Goal: Task Accomplishment & Management: Manage account settings

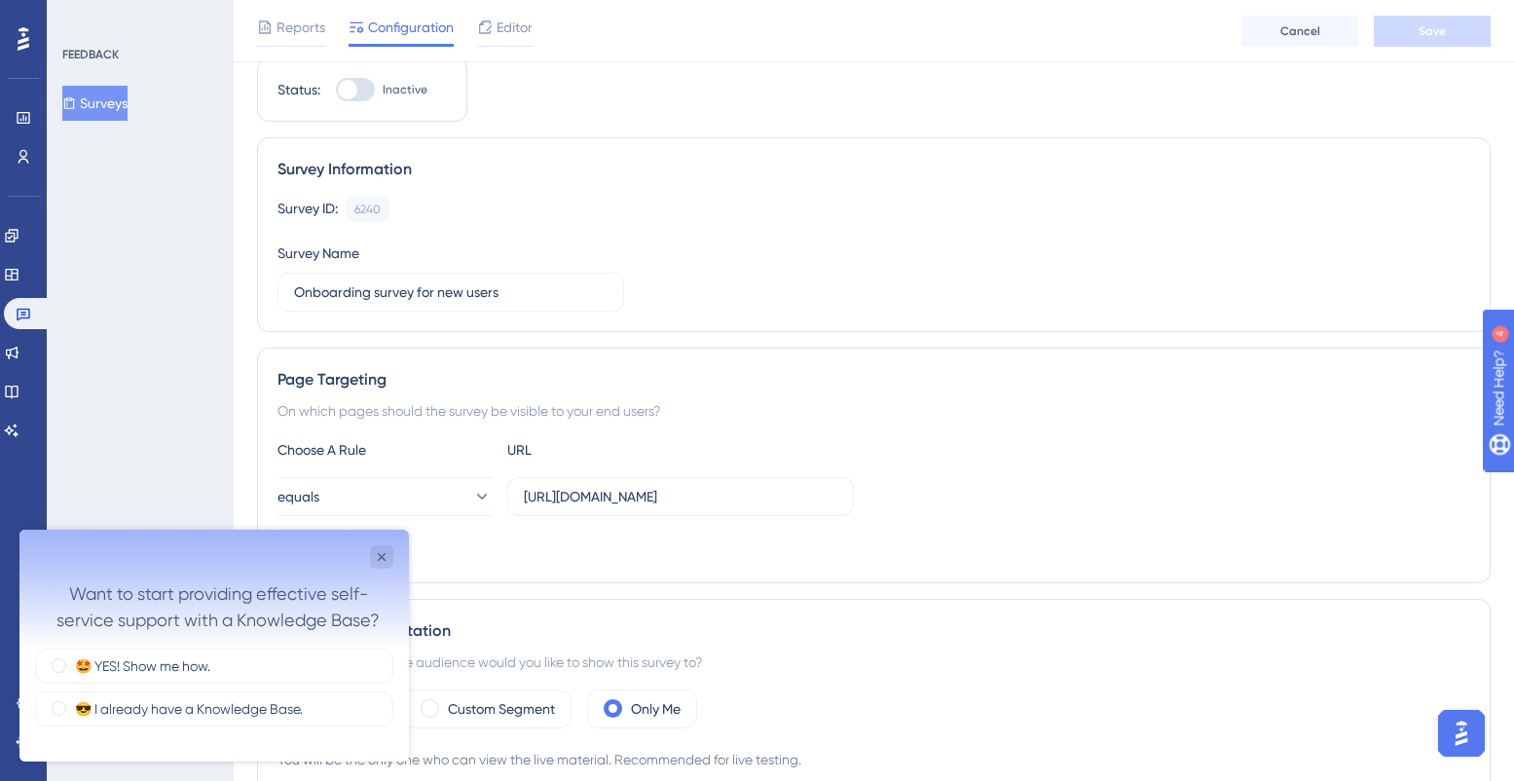
scroll to position [74, 0]
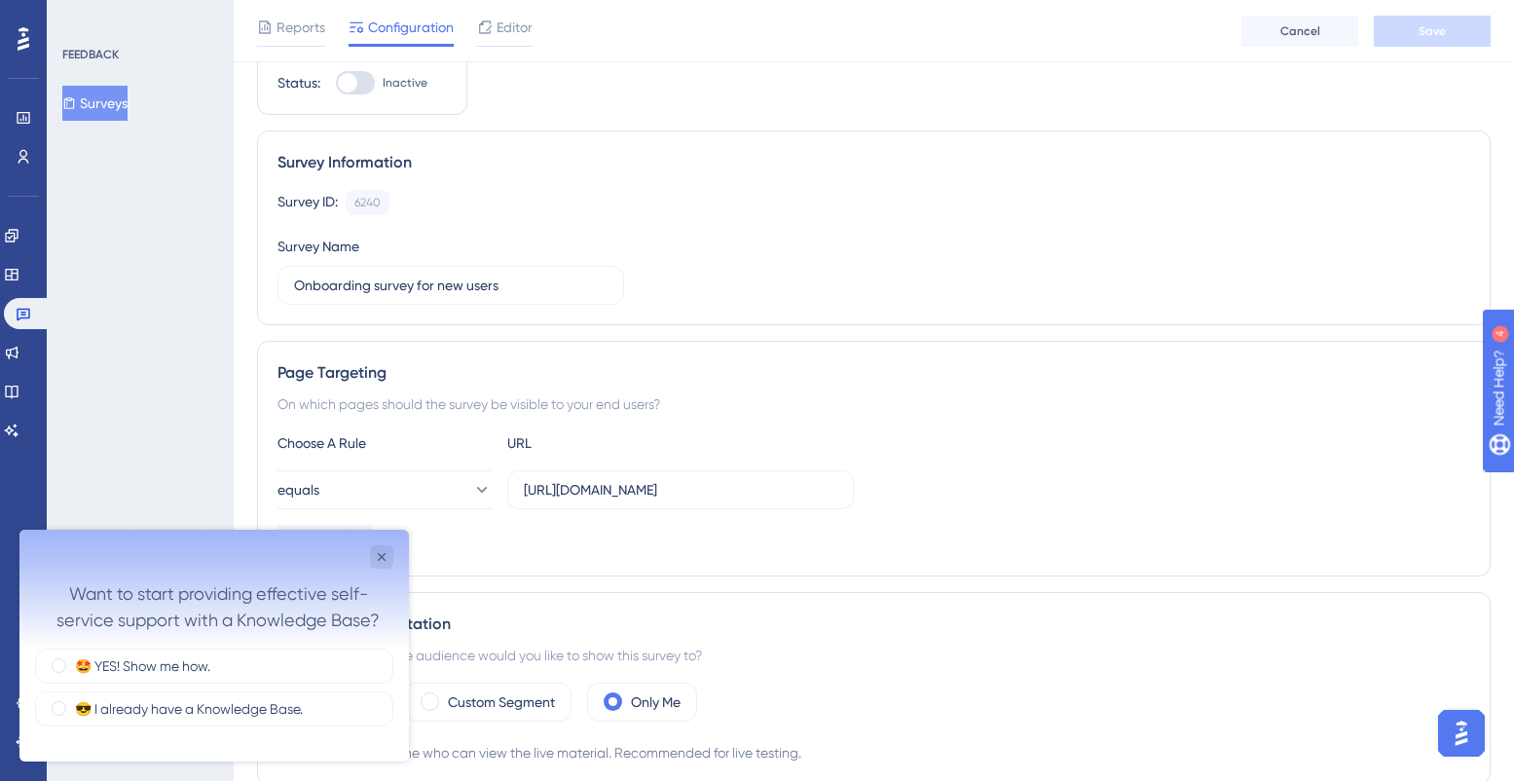
click at [639, 253] on div "Survey ID: 6240 Copy Survey Name Onboarding survey for new users" at bounding box center [874, 247] width 1193 height 115
click at [685, 270] on div "Survey ID: 6240 Copy Survey Name Onboarding survey for new users" at bounding box center [874, 247] width 1193 height 115
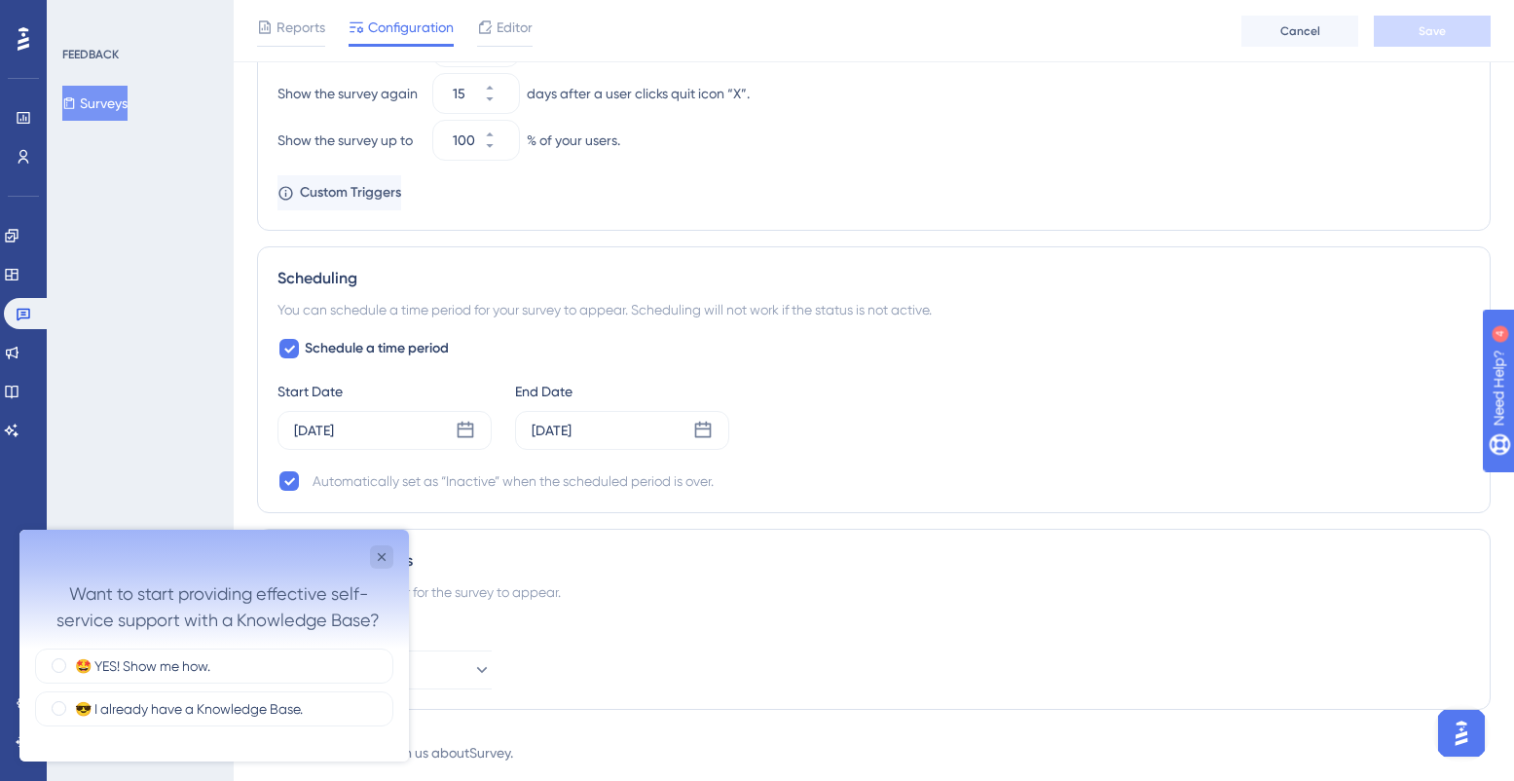
scroll to position [1065, 0]
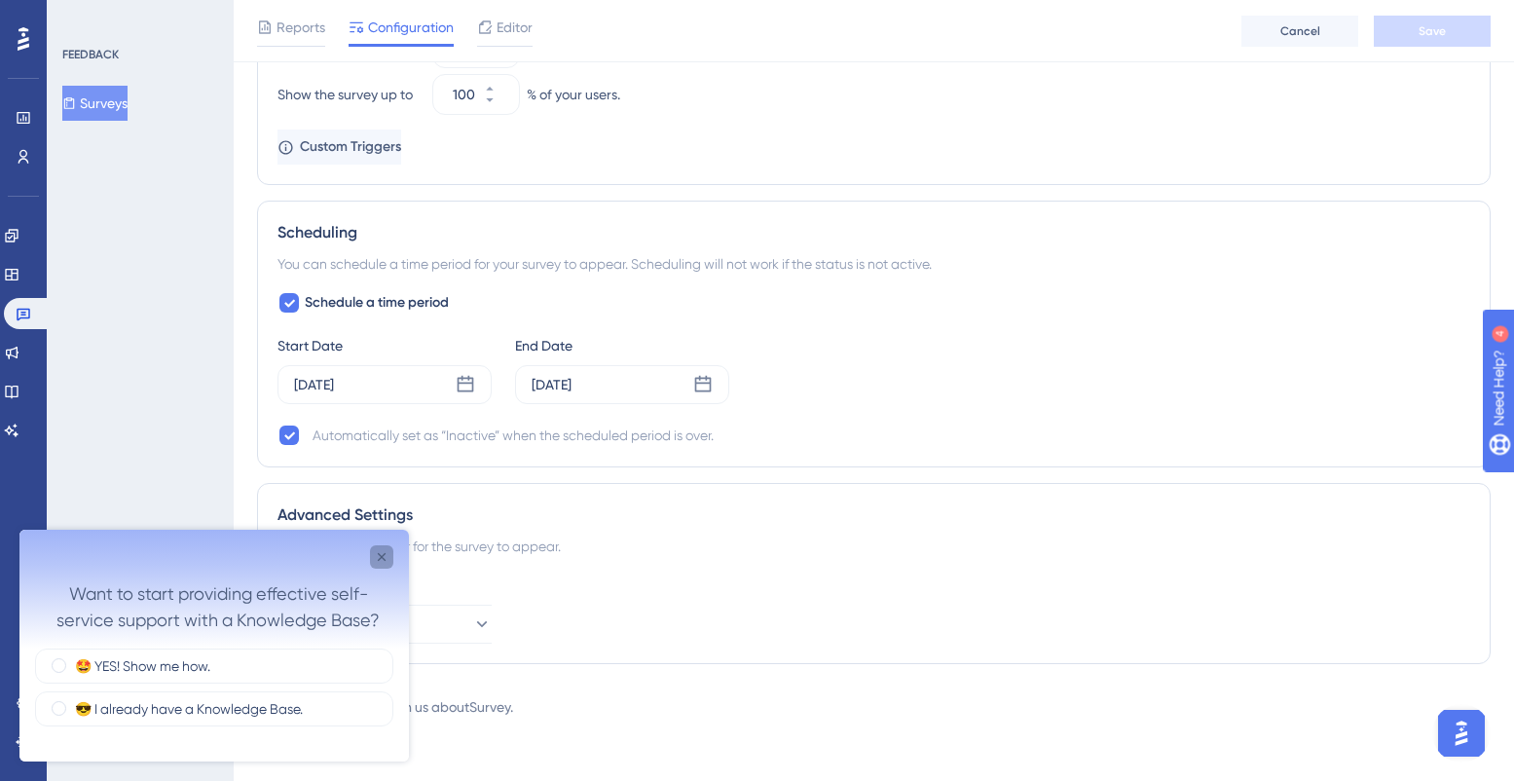
click at [382, 556] on icon "Close survey" at bounding box center [382, 557] width 8 height 8
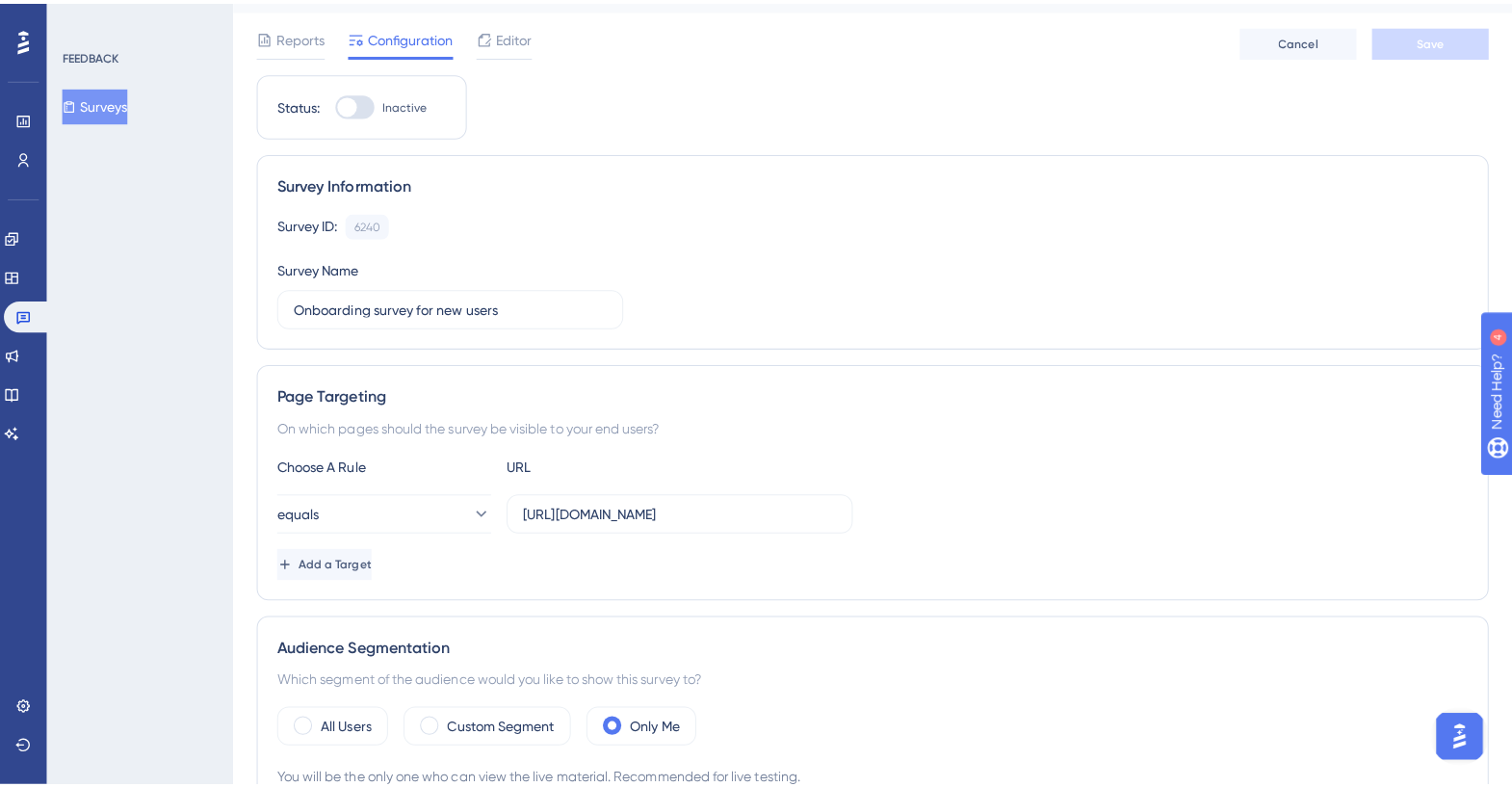
scroll to position [0, 0]
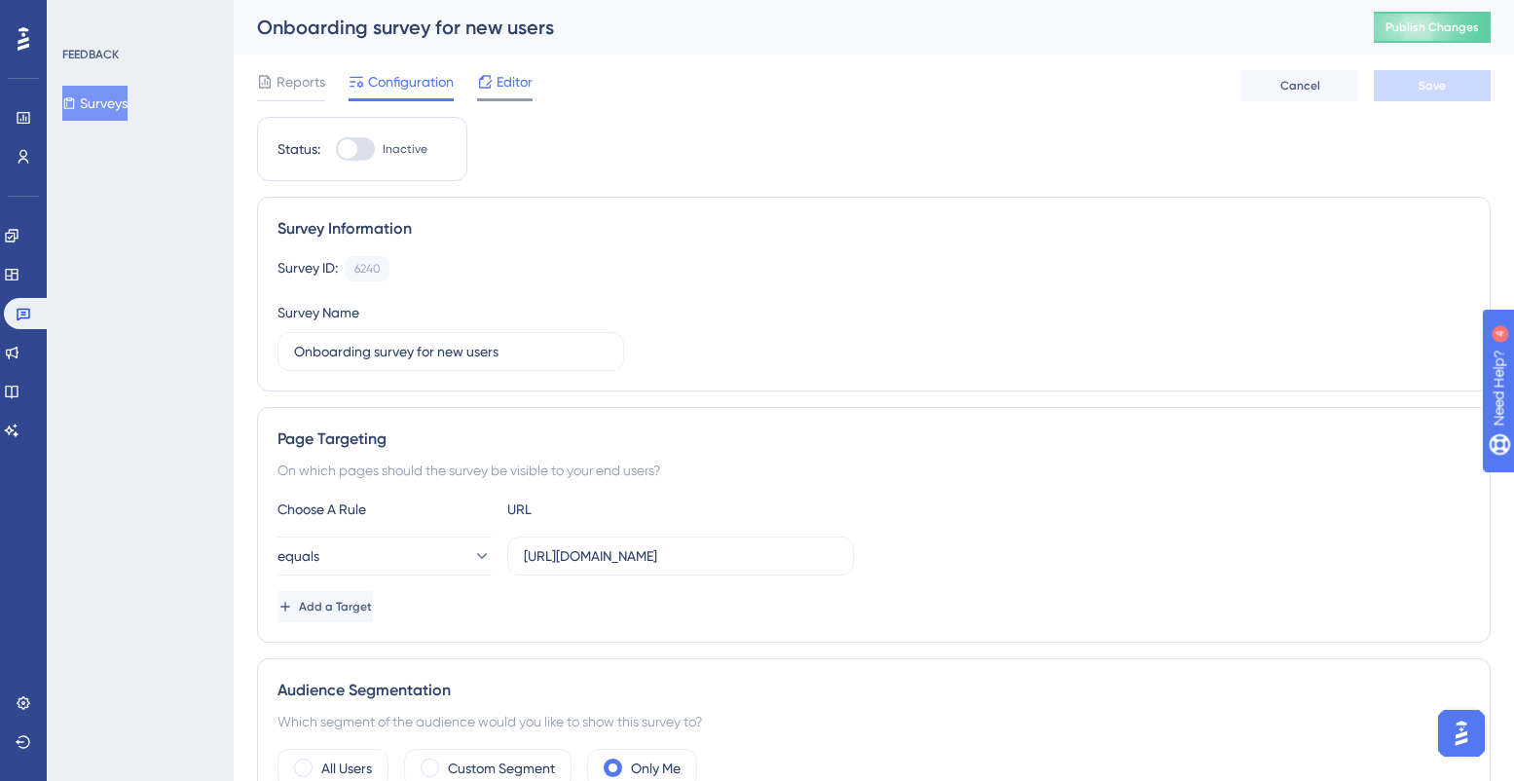
click at [518, 81] on span "Editor" at bounding box center [515, 81] width 36 height 23
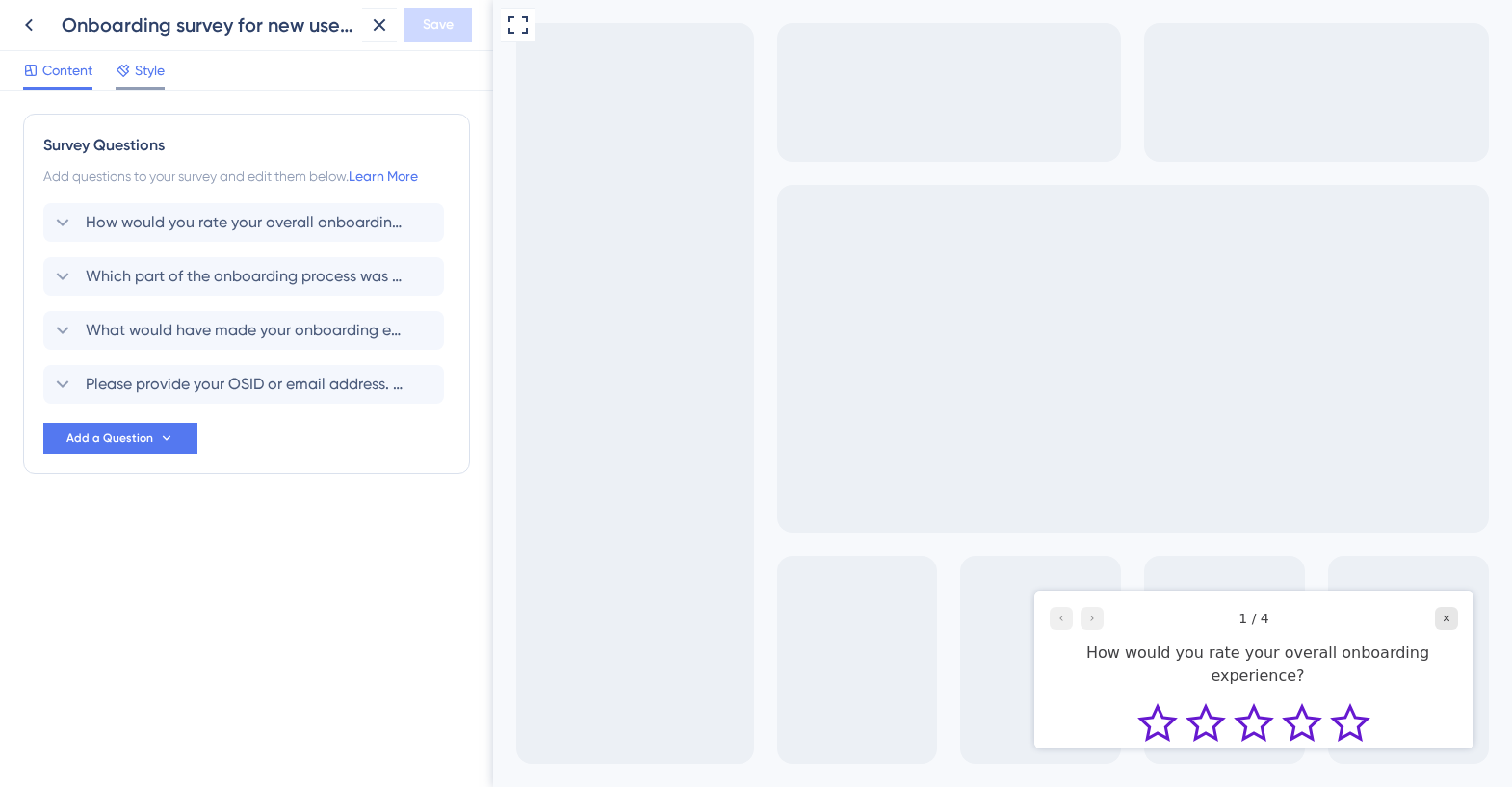
click at [157, 71] on span "Style" at bounding box center [149, 69] width 30 height 23
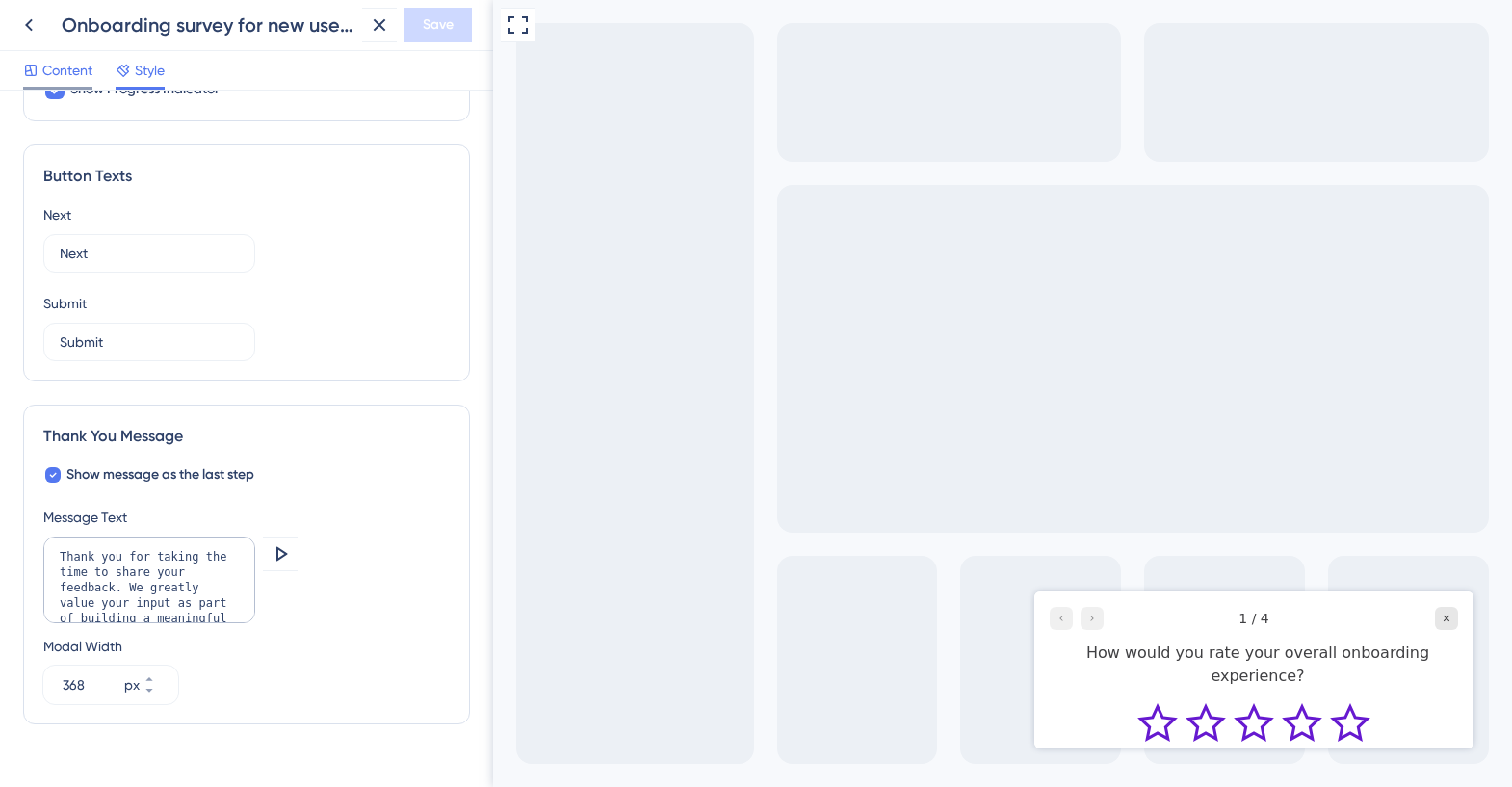
click at [78, 64] on span "Content" at bounding box center [67, 69] width 50 height 23
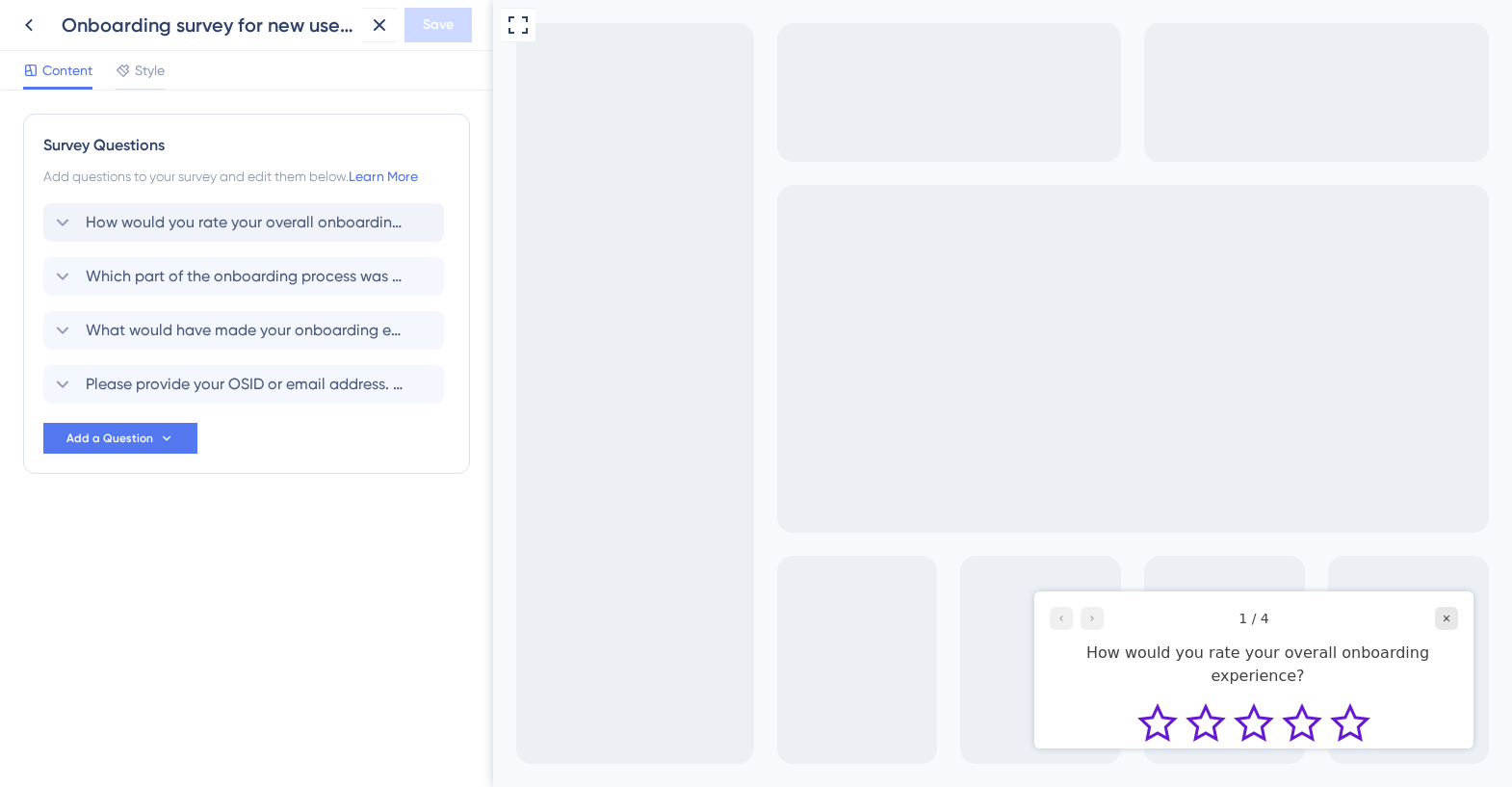
click at [385, 221] on span "How would you rate your overall onboarding experience?" at bounding box center [244, 221] width 317 height 23
click at [280, 225] on div "How would you rate your overall onboarding experience?" at bounding box center [243, 221] width 400 height 39
click at [334, 219] on span "How would you rate your overall onboarding experience?" at bounding box center [244, 221] width 317 height 23
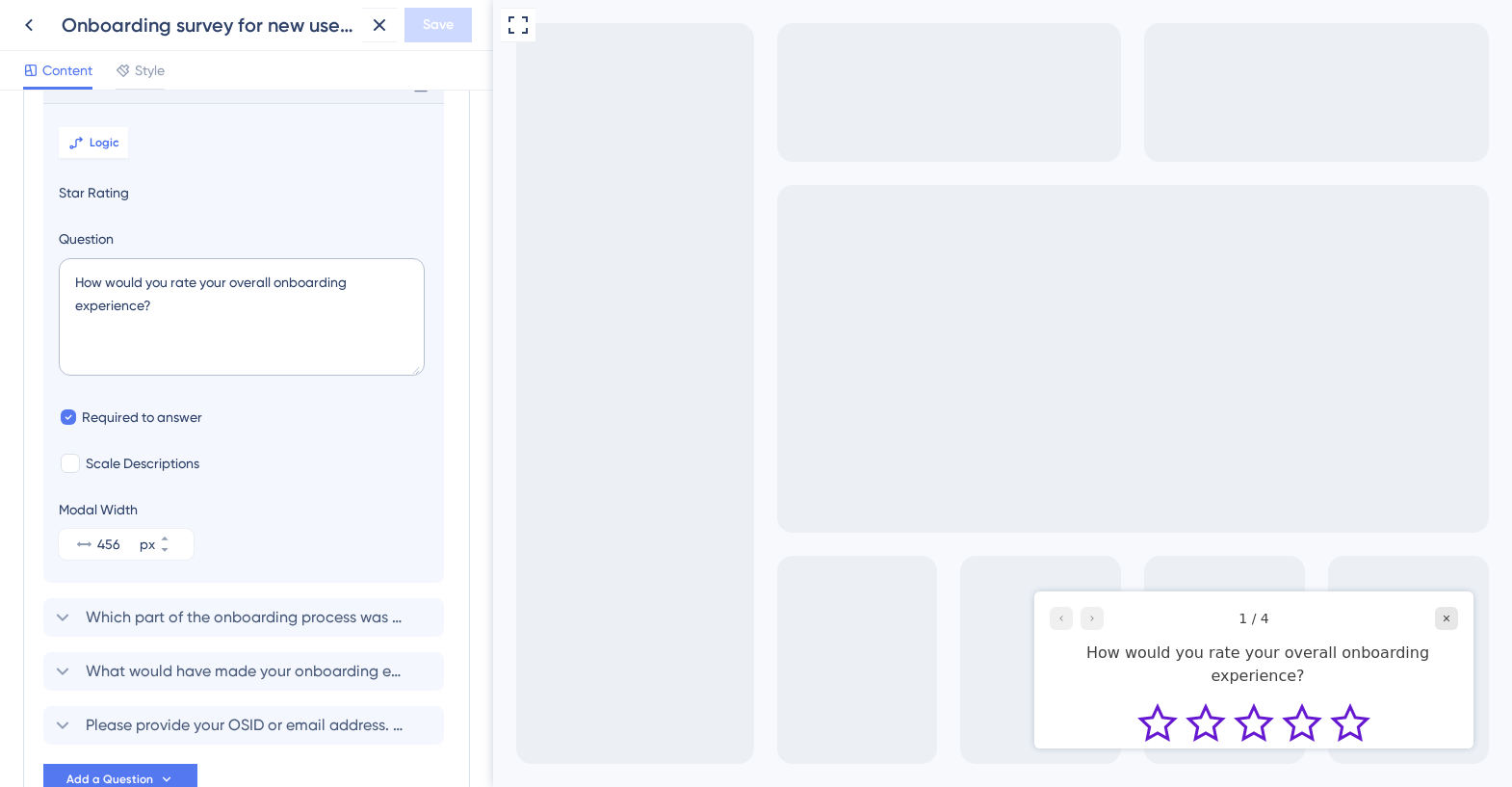
scroll to position [139, 0]
click at [104, 139] on span "Logic" at bounding box center [105, 141] width 30 height 16
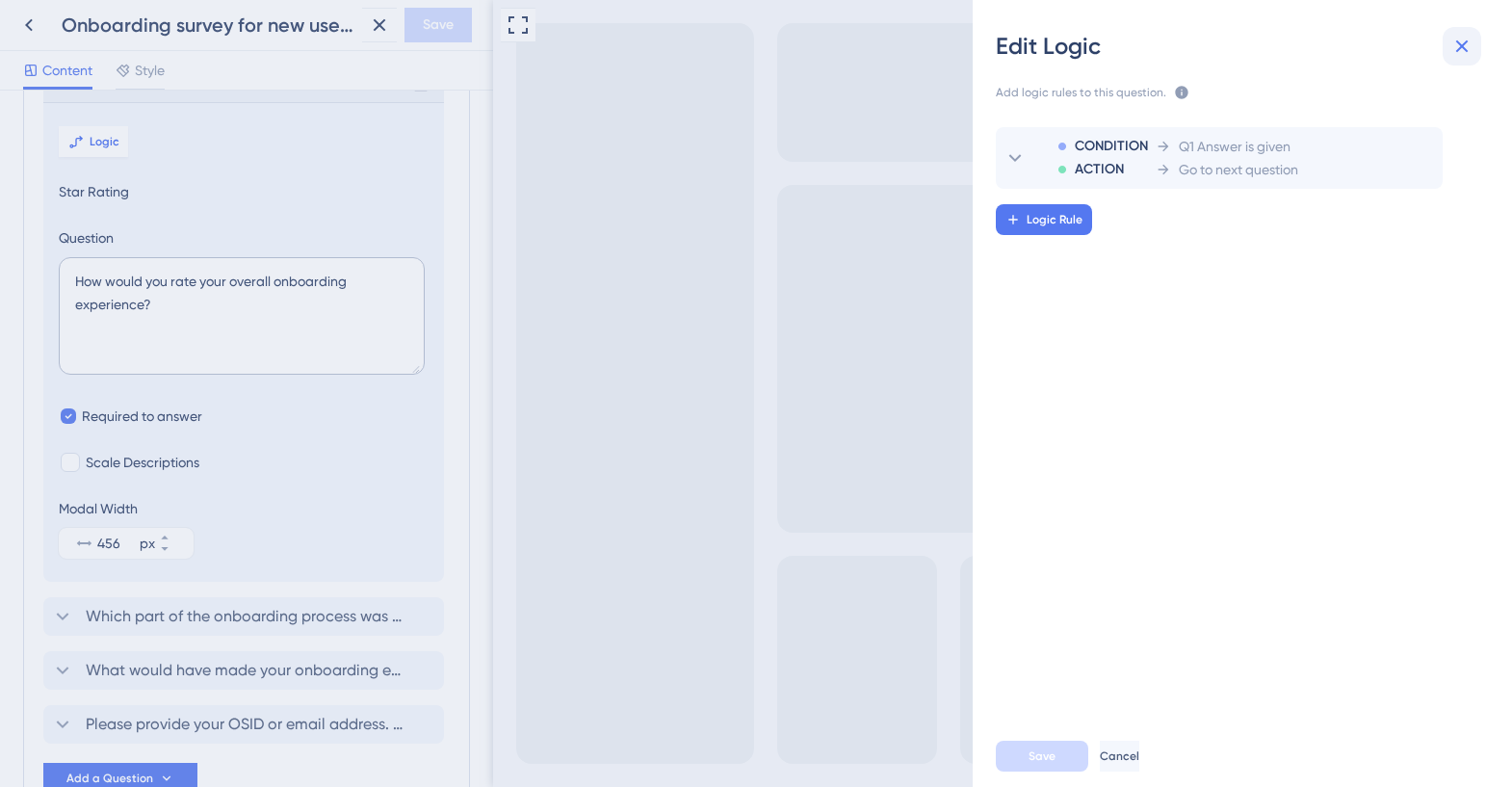
click at [1463, 44] on icon at bounding box center [1461, 45] width 23 height 23
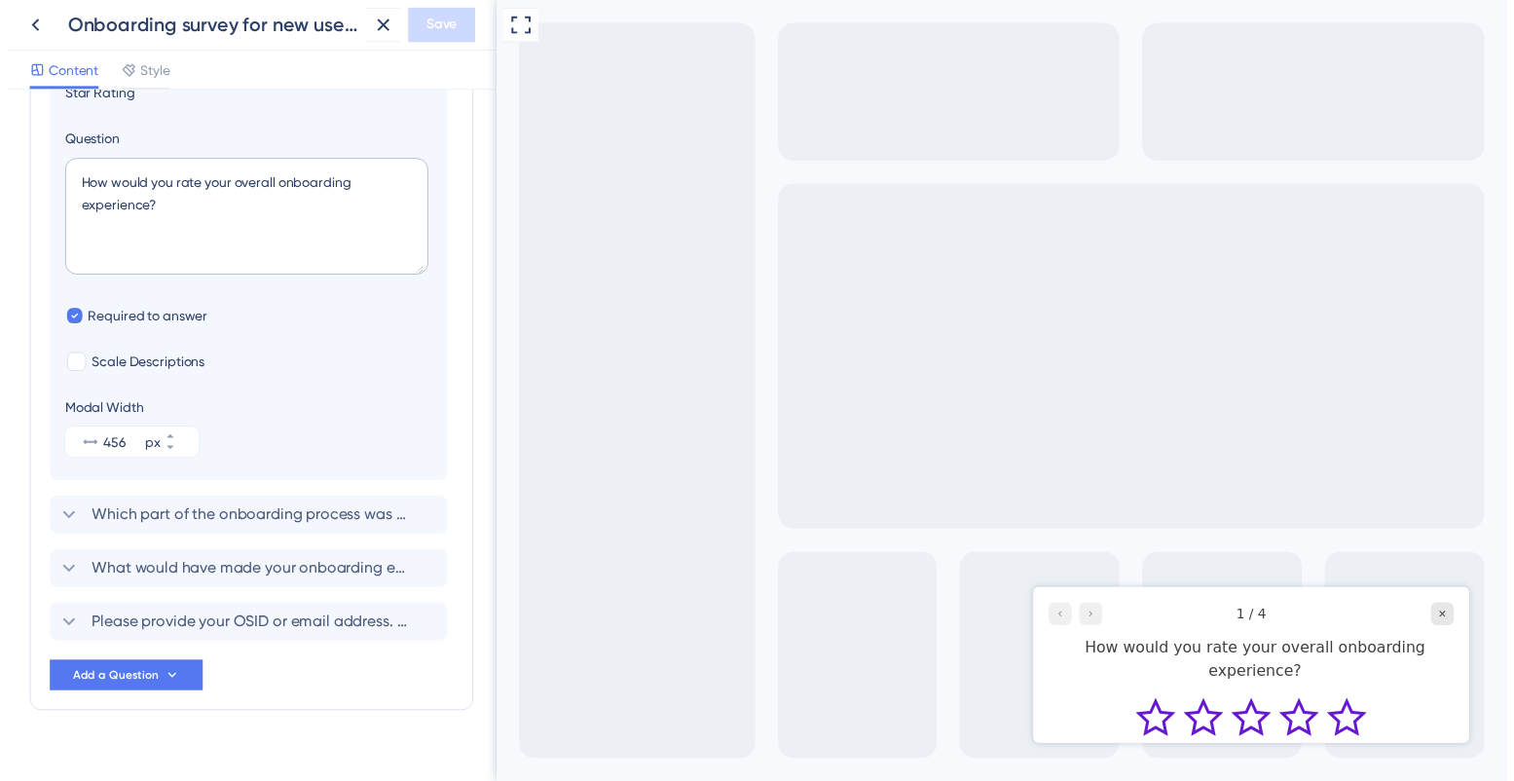
scroll to position [270, 0]
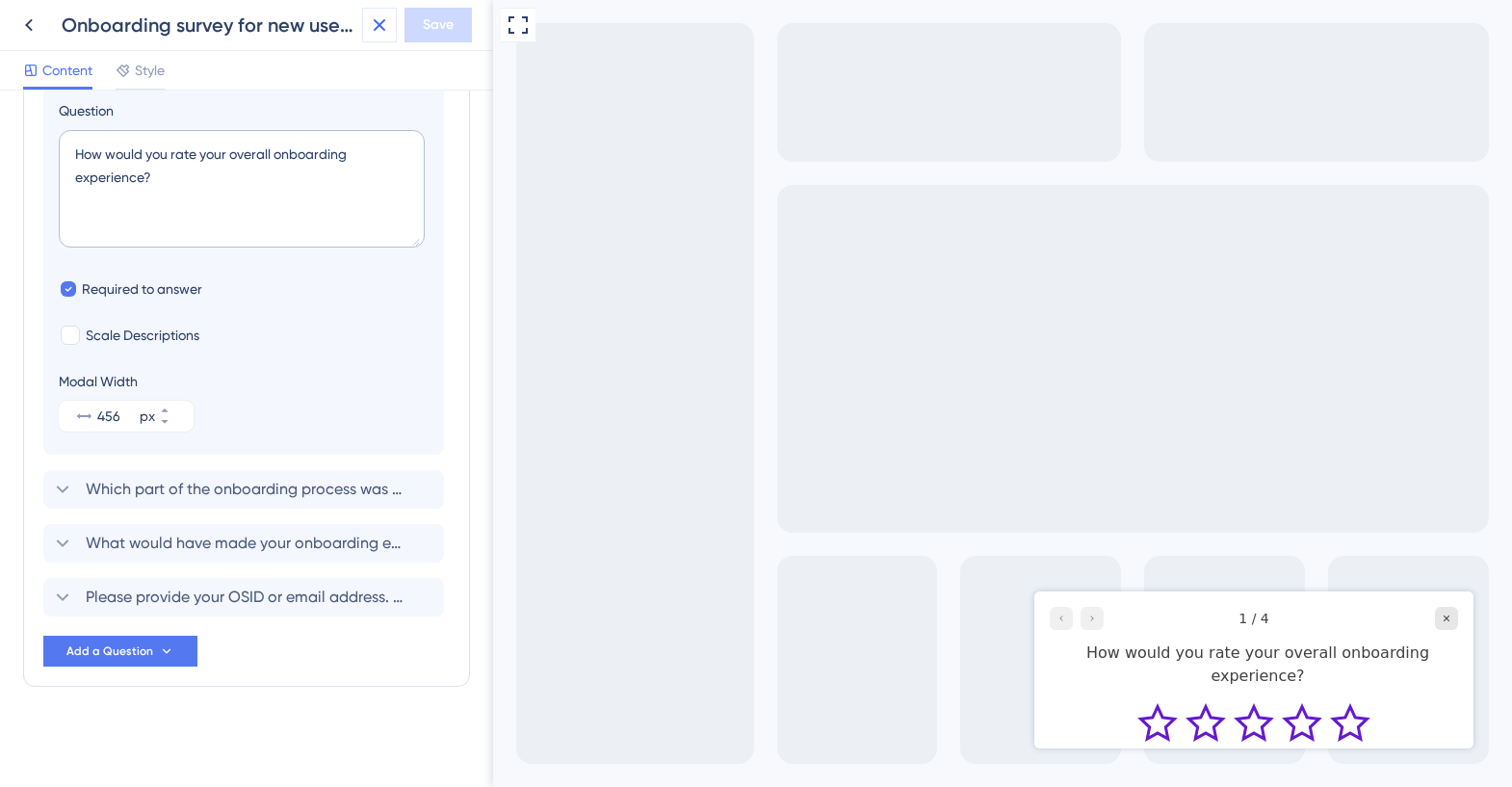
click at [385, 22] on icon at bounding box center [379, 25] width 23 height 23
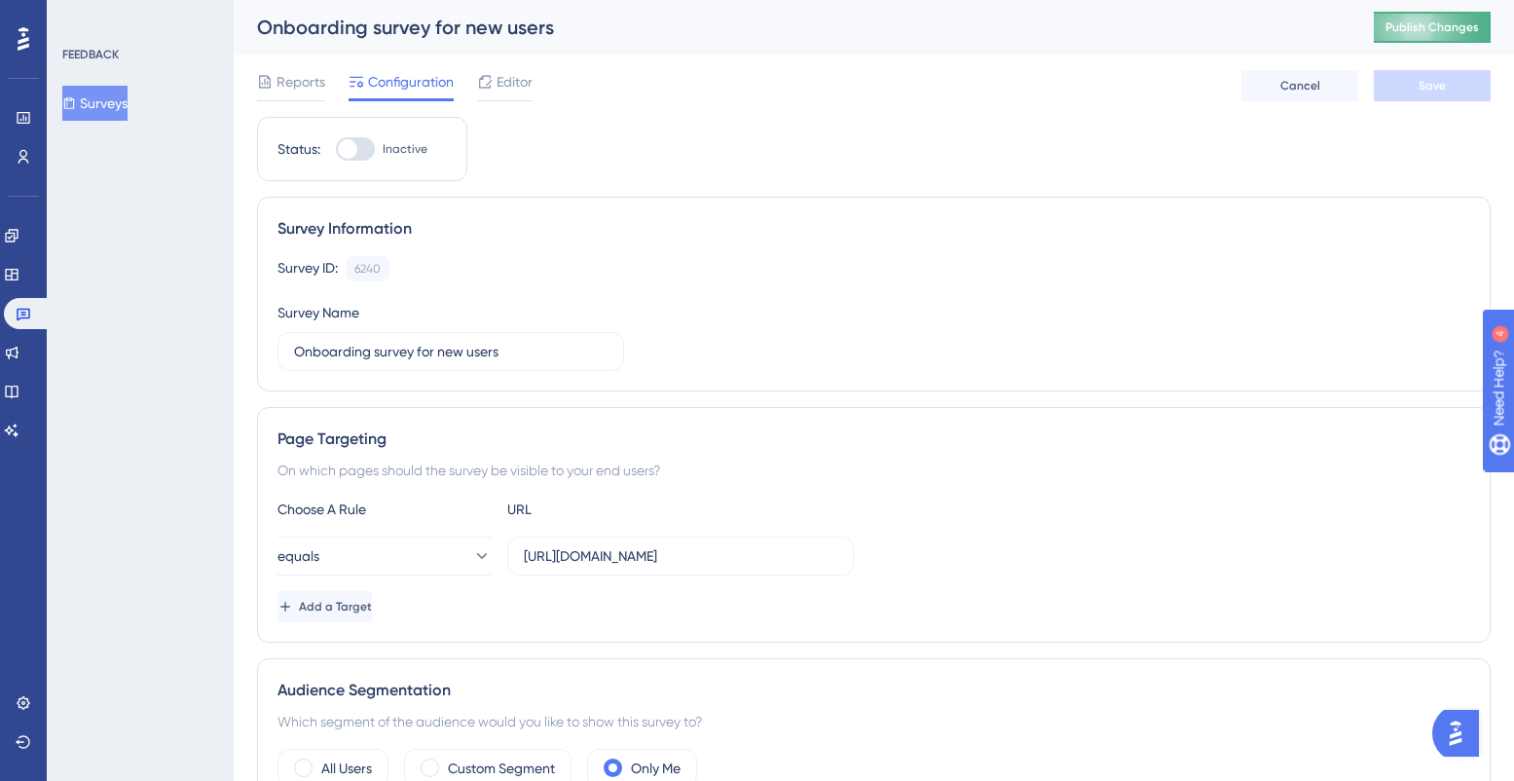
click at [1423, 31] on span "Publish Changes" at bounding box center [1432, 27] width 93 height 16
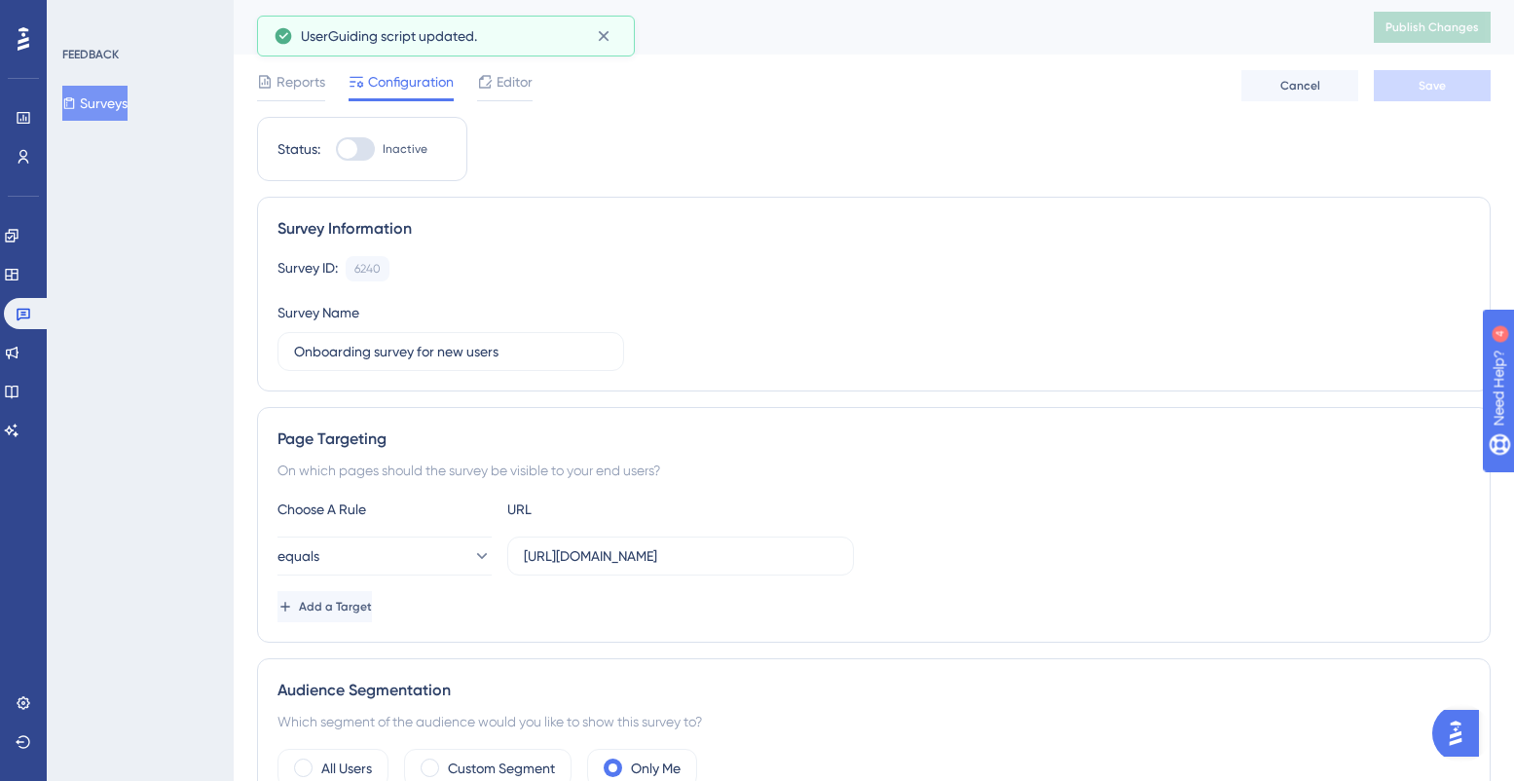
click at [104, 106] on button "Surveys" at bounding box center [94, 103] width 65 height 35
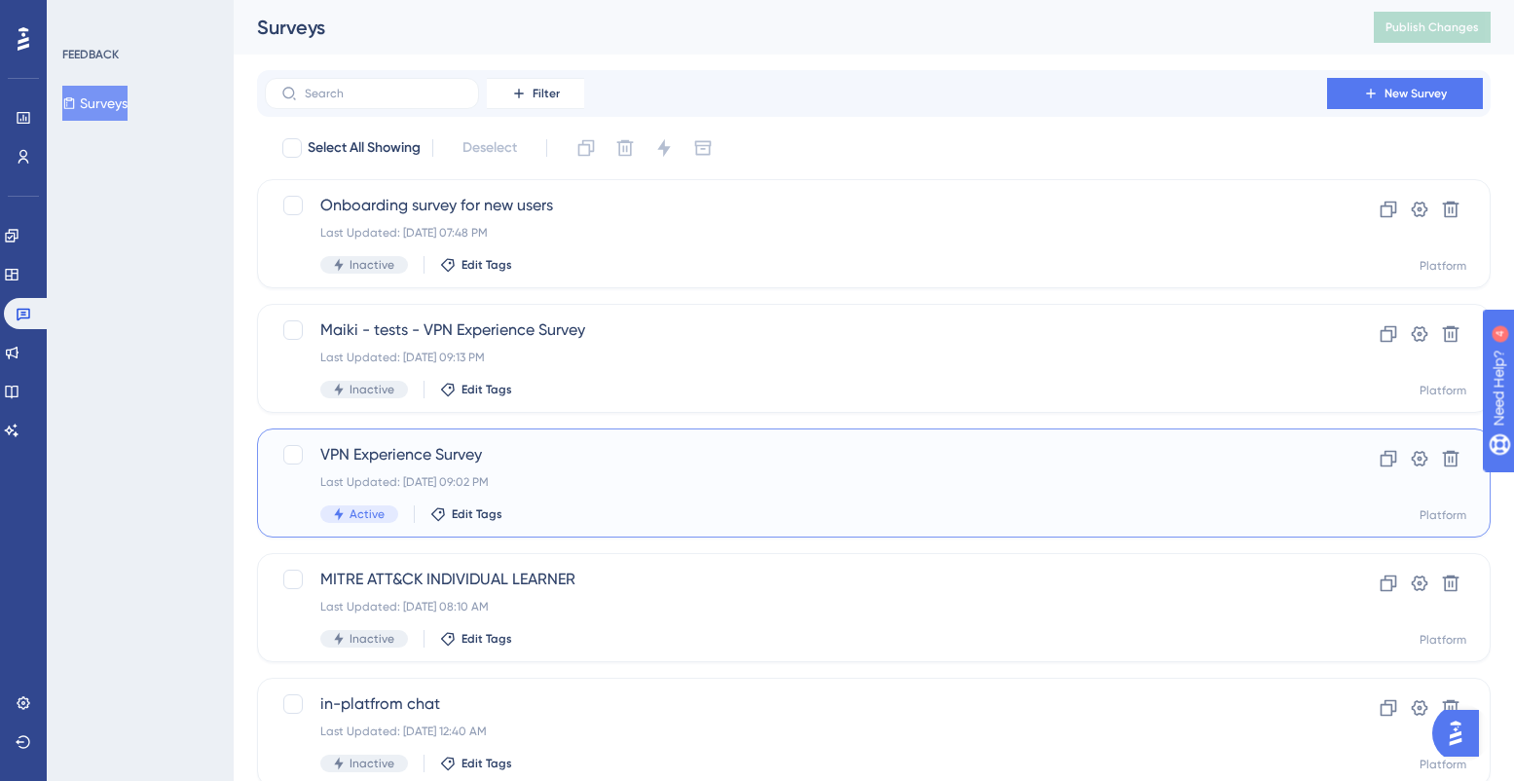
click at [760, 477] on div "Last Updated: [DATE] 09:02 PM" at bounding box center [795, 482] width 951 height 16
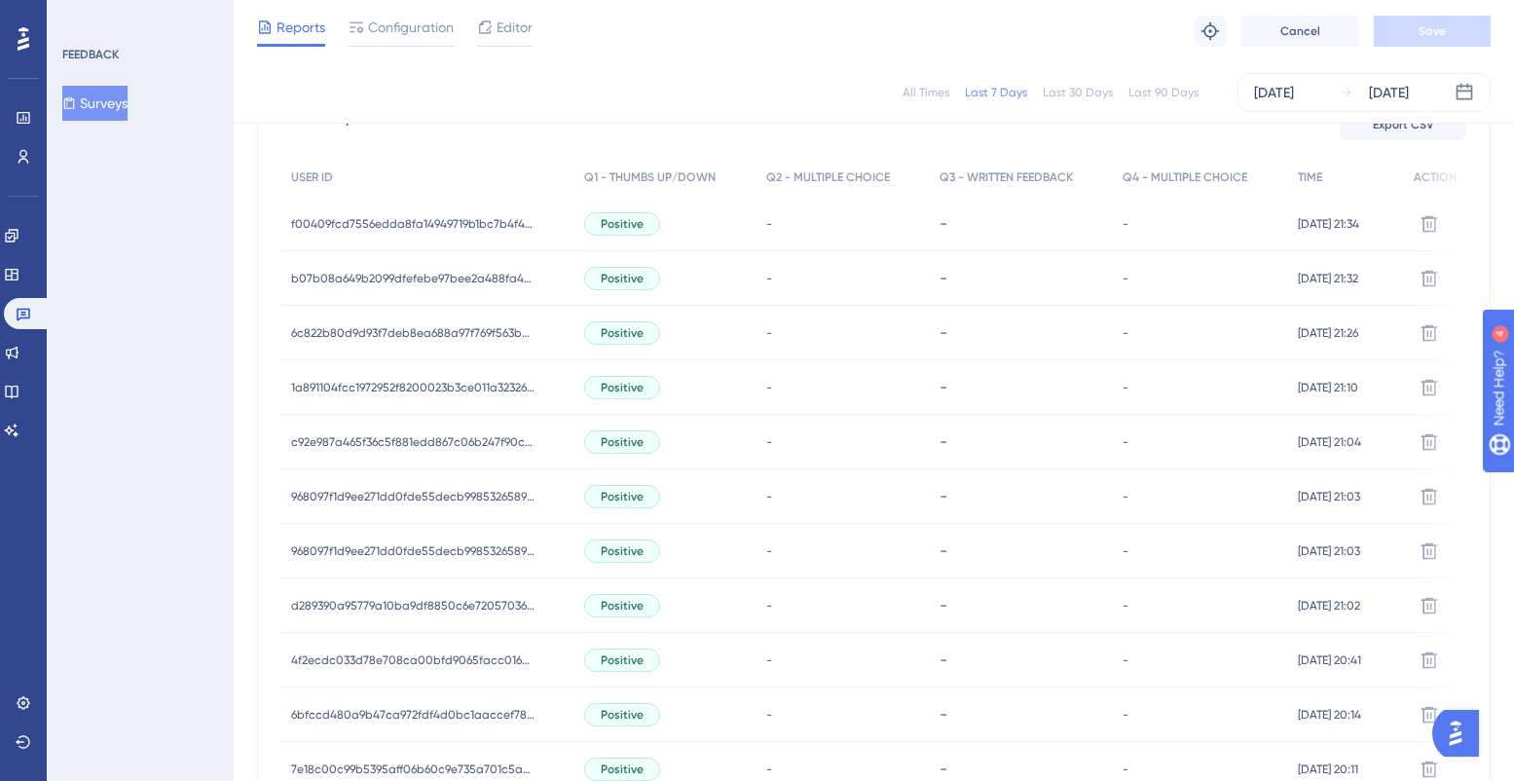
scroll to position [594, 0]
click at [861, 226] on div "-" at bounding box center [843, 221] width 173 height 55
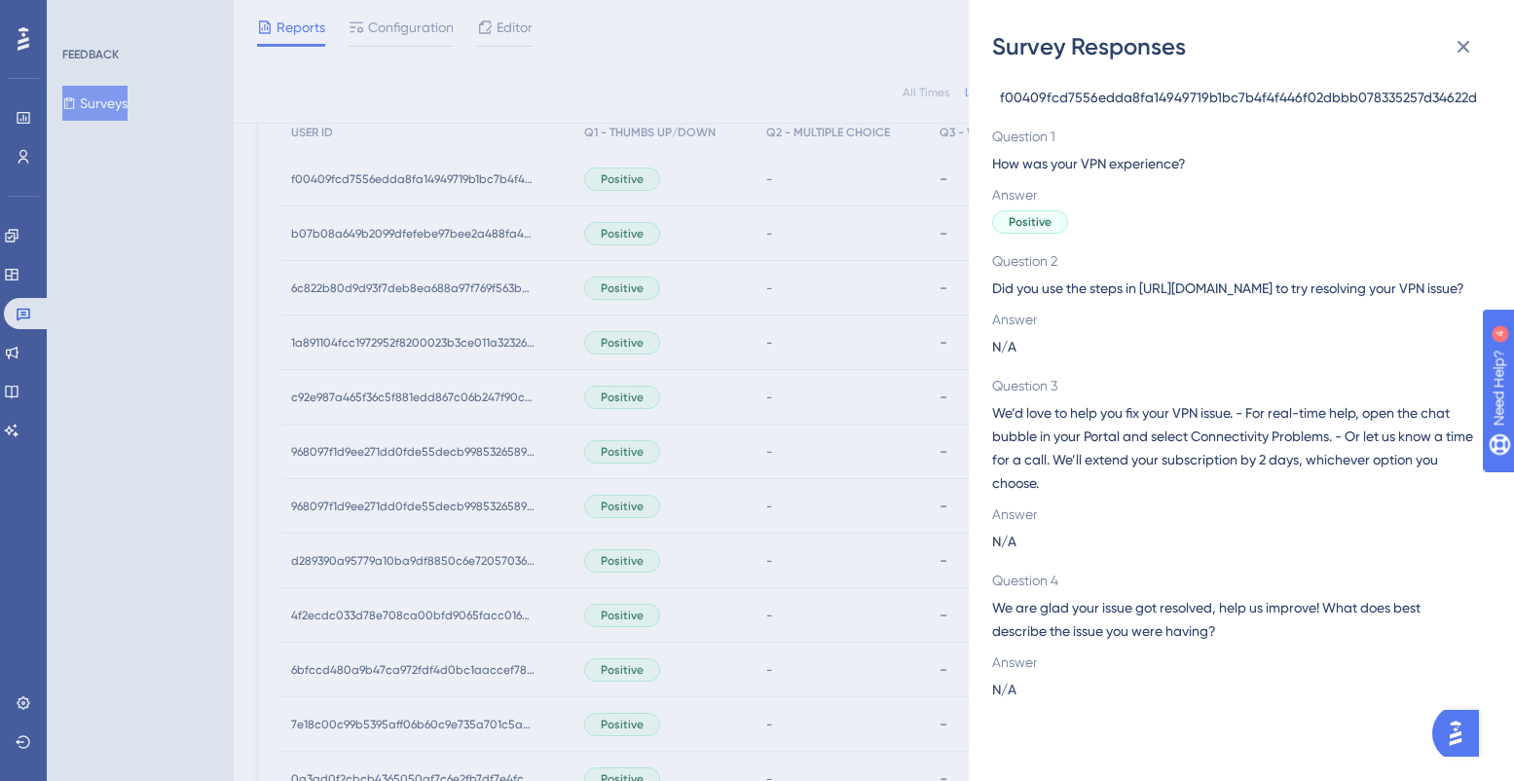
scroll to position [1118, 0]
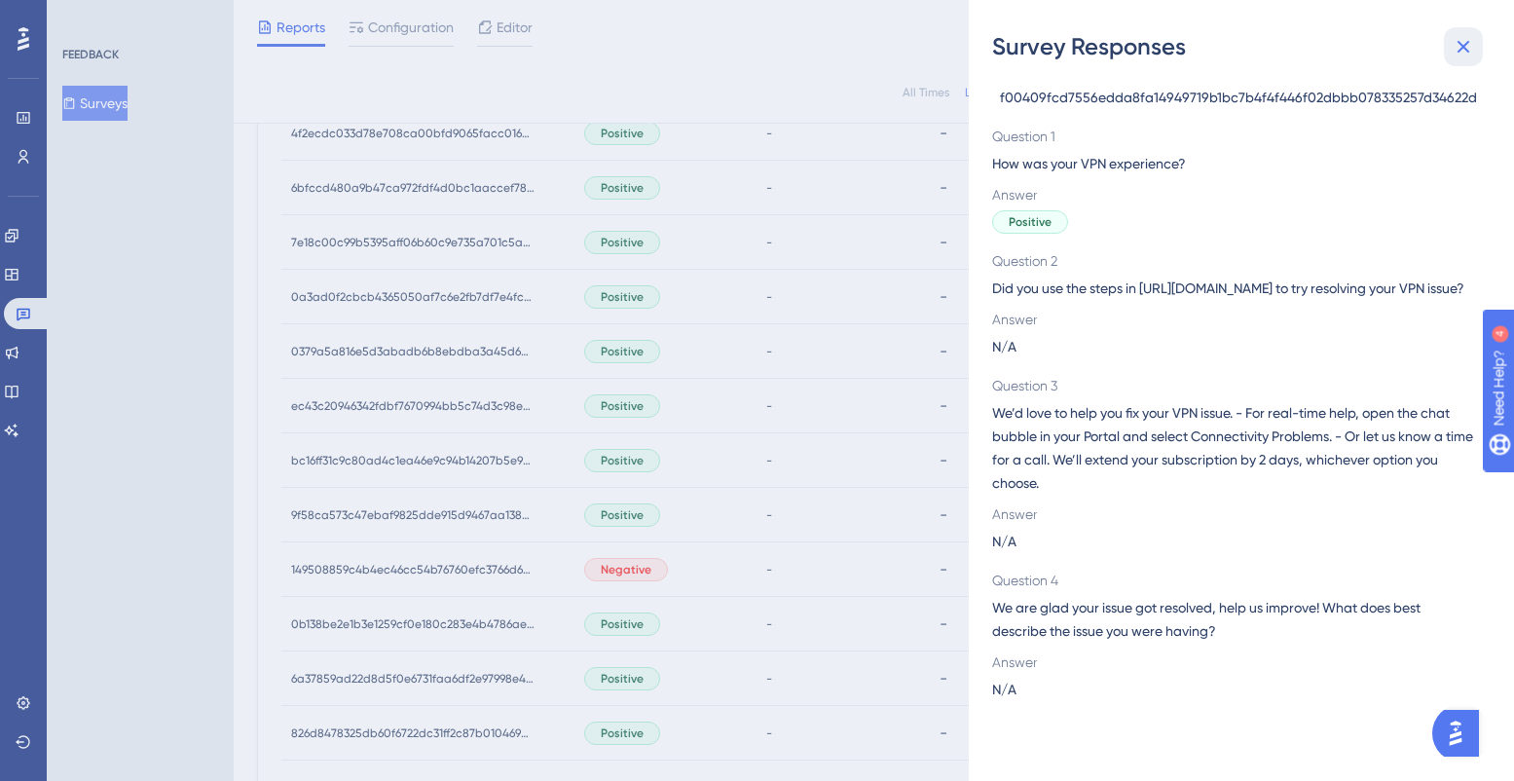
click at [1467, 47] on icon at bounding box center [1463, 46] width 23 height 23
click at [1471, 43] on icon at bounding box center [1463, 46] width 23 height 23
click at [671, 55] on div "Survey Responses f00409fcd7556edda8fa14949719b1bc7b4f4f446f02dbbb078335257d3462…" at bounding box center [757, 390] width 1514 height 781
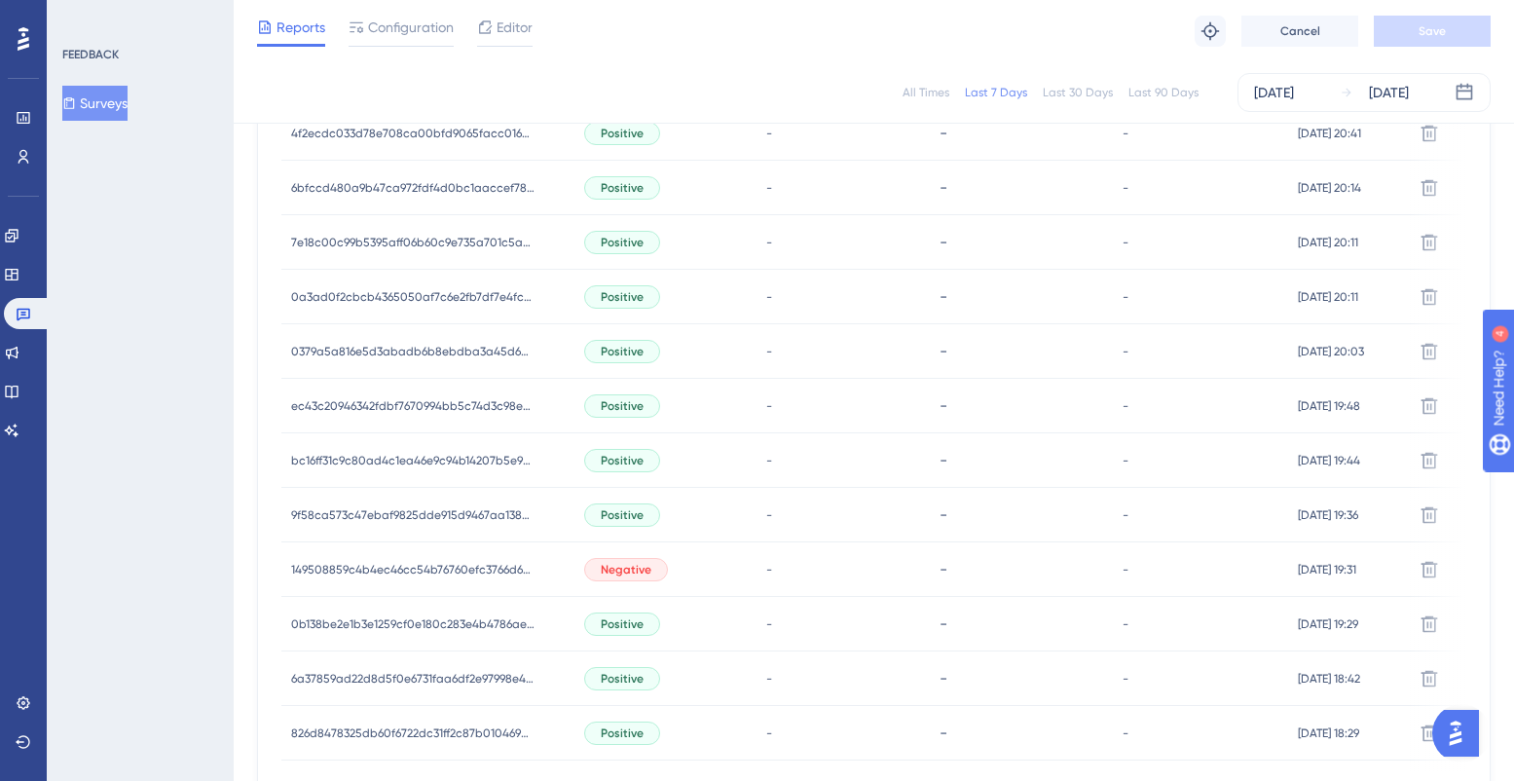
click at [1298, 138] on span "[DATE] 20:41" at bounding box center [1329, 134] width 63 height 16
click at [441, 132] on div "4f2ecdc033d78e708ca00bfd9065facc0169faee244d5a8de224a700e020c484 Question 1 How…" at bounding box center [757, 390] width 1514 height 781
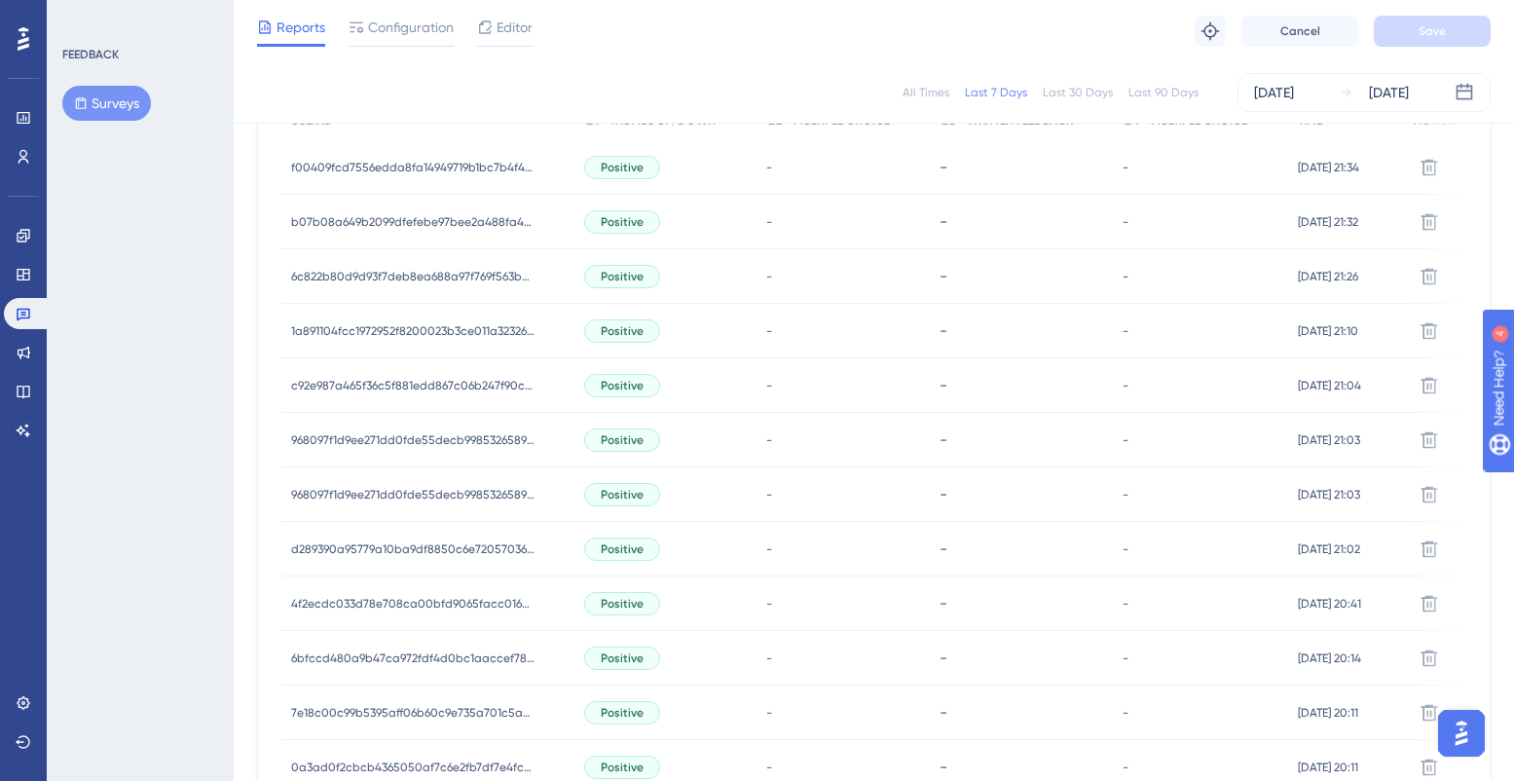
scroll to position [640, 0]
